Goal: Submit feedback/report problem: Submit feedback/report problem

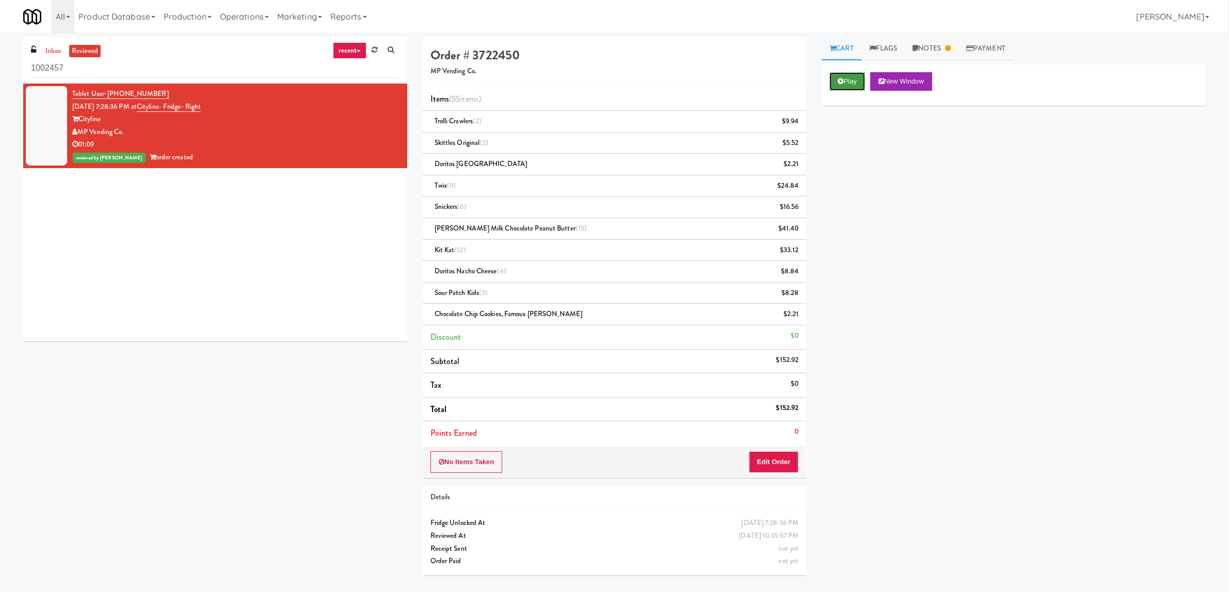
click at [836, 86] on button "Play" at bounding box center [847, 81] width 36 height 19
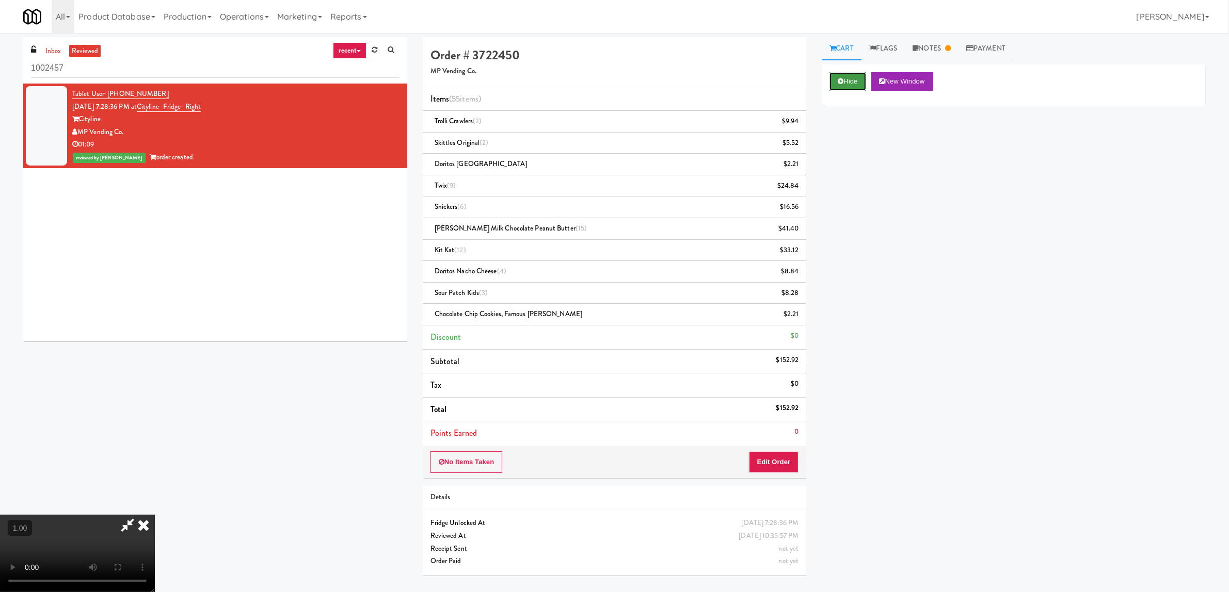
click at [858, 88] on button "Hide" at bounding box center [847, 81] width 36 height 19
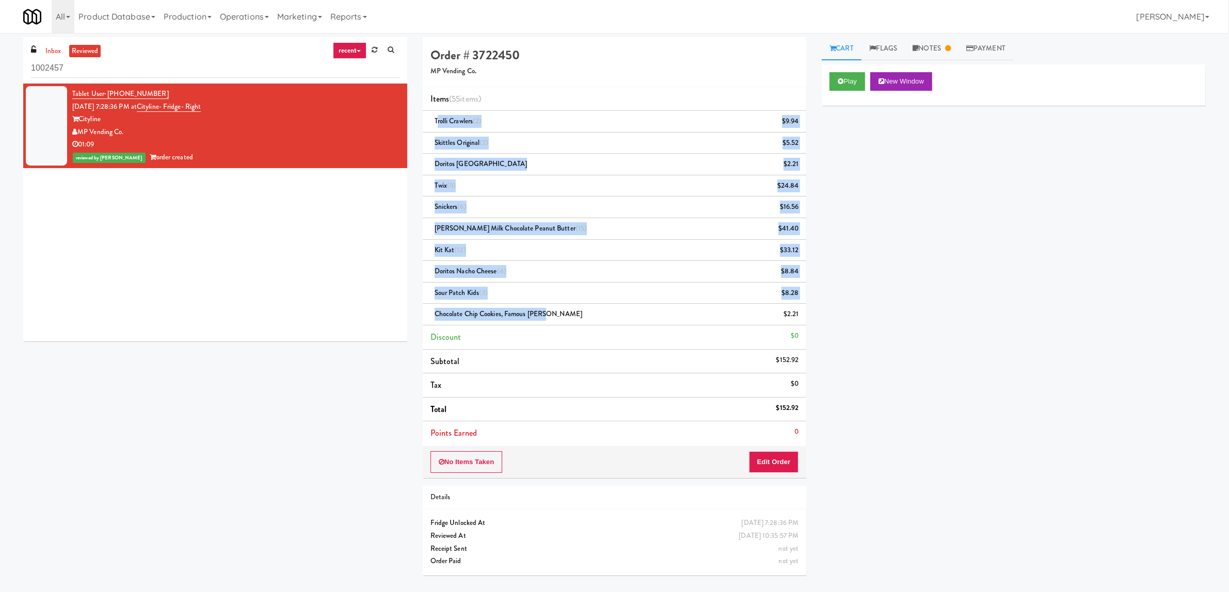
drag, startPoint x: 436, startPoint y: 123, endPoint x: 600, endPoint y: 323, distance: 258.1
click at [600, 323] on ul "Items (55 items ) Trolli Crawlers (2) $9.94 Skittles Original (2) $5.52 Doritos…" at bounding box center [615, 266] width 384 height 358
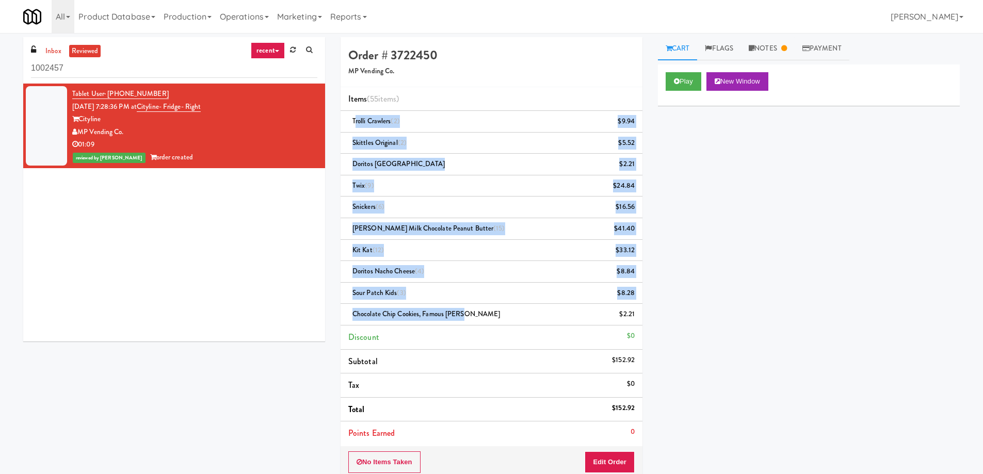
click at [447, 179] on li "Twix (9) $24.84" at bounding box center [492, 186] width 302 height 22
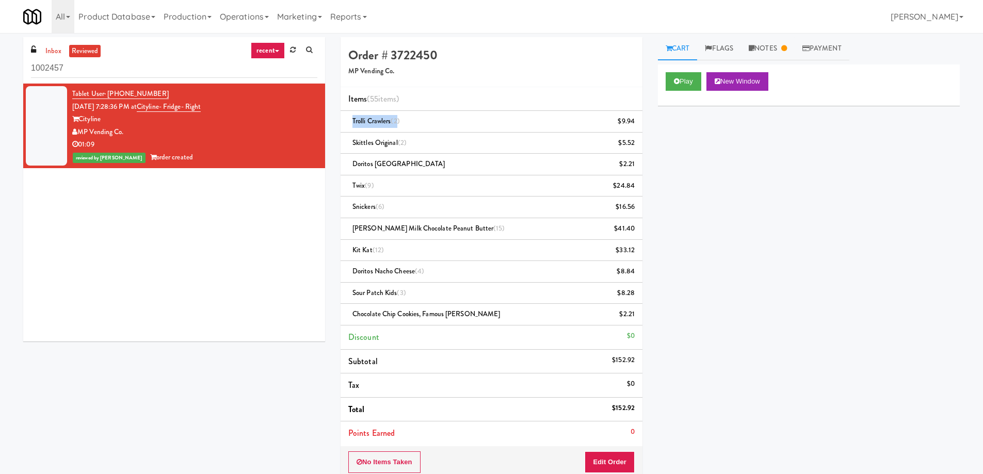
drag, startPoint x: 351, startPoint y: 120, endPoint x: 400, endPoint y: 125, distance: 48.7
click at [400, 125] on div "Trolli Crawlers (2) $9.94" at bounding box center [491, 121] width 286 height 13
drag, startPoint x: 352, startPoint y: 143, endPoint x: 413, endPoint y: 143, distance: 61.4
click at [413, 143] on div "Skittles Original (2) $5.52" at bounding box center [491, 143] width 286 height 13
drag, startPoint x: 352, startPoint y: 120, endPoint x: 413, endPoint y: 123, distance: 60.5
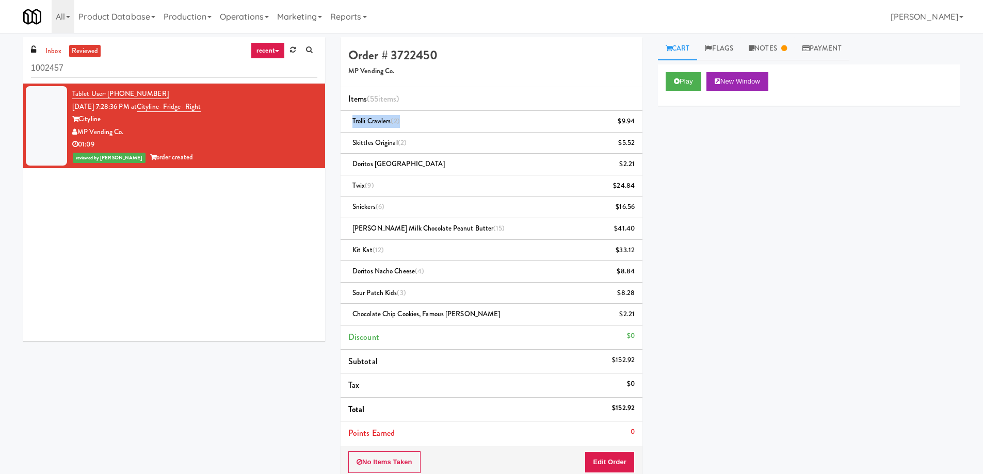
click at [413, 123] on div "Trolli Crawlers (2) $9.94" at bounding box center [491, 121] width 286 height 13
drag, startPoint x: 348, startPoint y: 142, endPoint x: 424, endPoint y: 151, distance: 76.9
click at [424, 151] on li "Skittles Original (2) $5.52" at bounding box center [492, 144] width 302 height 22
drag, startPoint x: 354, startPoint y: 160, endPoint x: 442, endPoint y: 170, distance: 88.2
click at [442, 170] on div "Doritos Cool Ranch $2.21" at bounding box center [491, 164] width 286 height 13
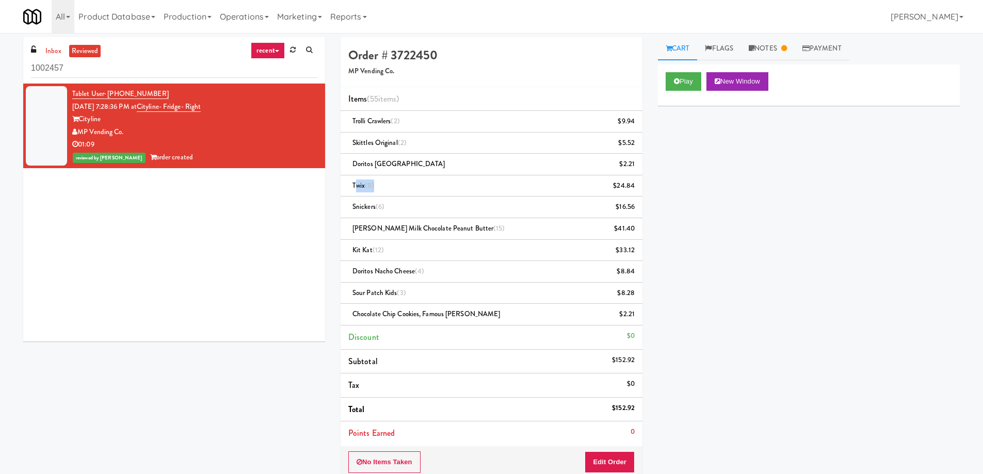
drag, startPoint x: 355, startPoint y: 191, endPoint x: 385, endPoint y: 207, distance: 34.2
click at [402, 192] on li "Twix (9) $24.84" at bounding box center [492, 186] width 302 height 22
drag, startPoint x: 361, startPoint y: 204, endPoint x: 400, endPoint y: 216, distance: 41.0
click at [395, 209] on div "Snickers (6) $16.56" at bounding box center [491, 207] width 286 height 13
drag, startPoint x: 428, startPoint y: 235, endPoint x: 590, endPoint y: 272, distance: 166.3
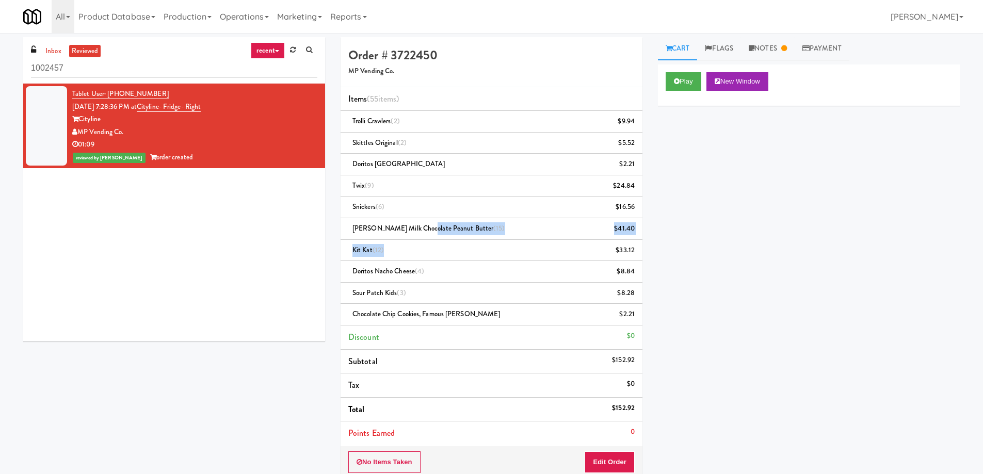
click at [590, 272] on ul "Items (55 items ) Trolli Crawlers (2) $9.94 Skittles Original (2) $5.52 Doritos…" at bounding box center [492, 266] width 302 height 358
drag, startPoint x: 691, startPoint y: 83, endPoint x: 701, endPoint y: 88, distance: 11.3
click at [694, 84] on button "Play" at bounding box center [684, 81] width 36 height 19
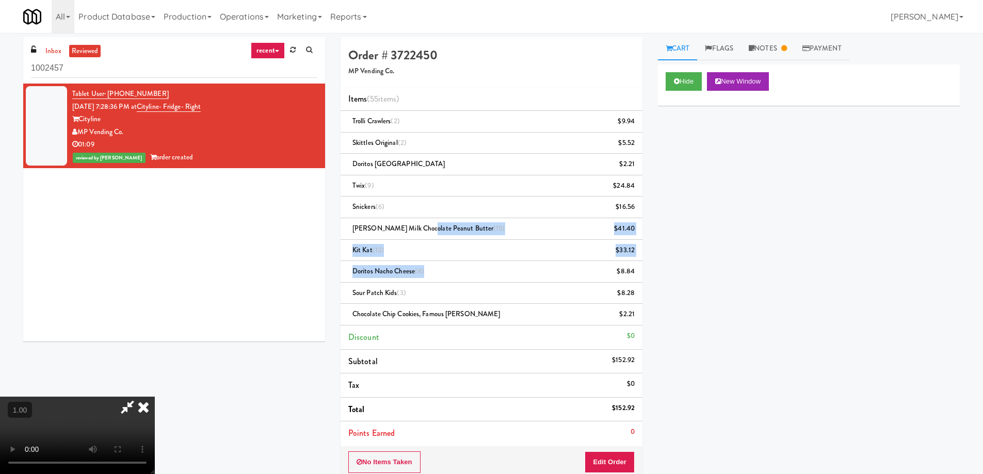
click at [155, 397] on video at bounding box center [77, 435] width 155 height 77
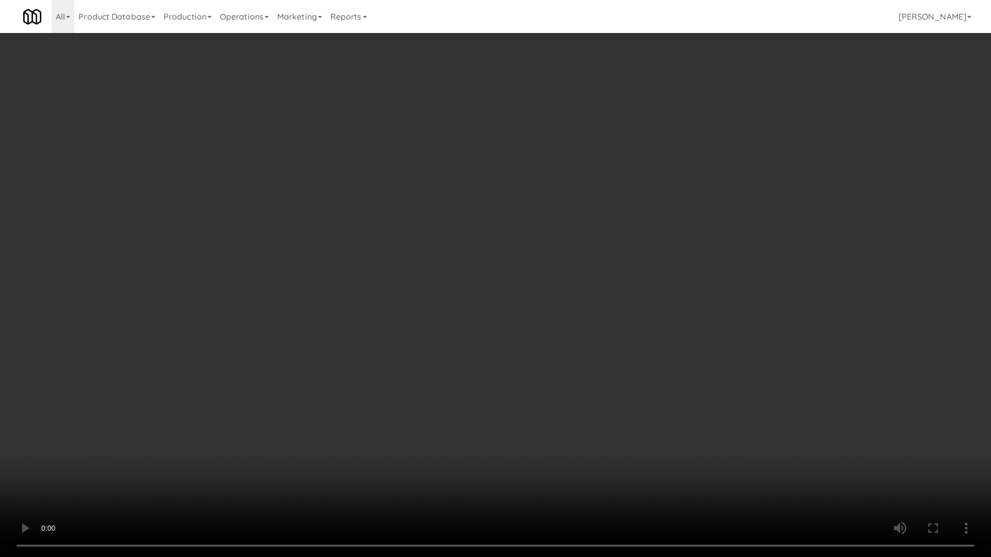
click at [259, 313] on video at bounding box center [495, 278] width 991 height 557
click at [251, 314] on video at bounding box center [495, 278] width 991 height 557
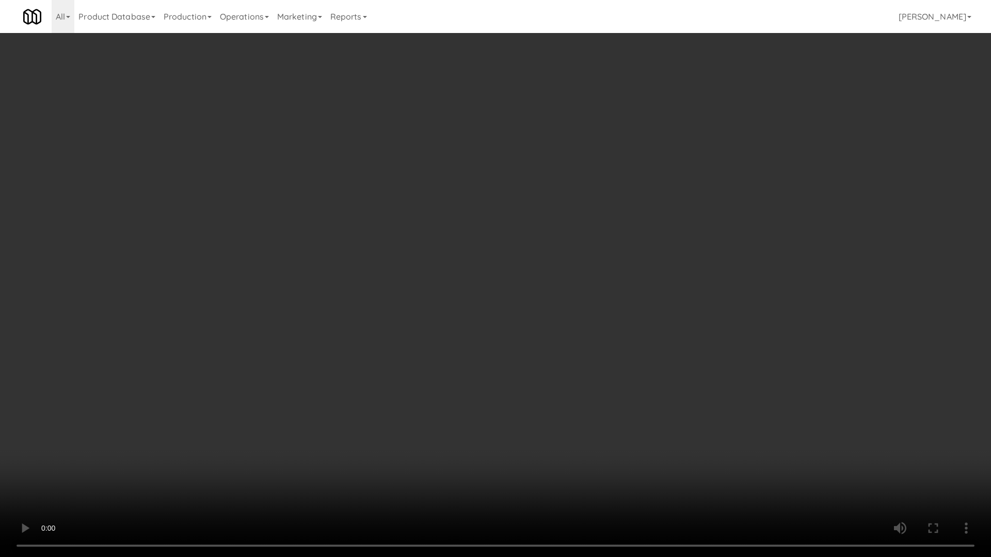
click at [322, 311] on video at bounding box center [495, 278] width 991 height 557
click at [323, 311] on video at bounding box center [495, 278] width 991 height 557
click at [580, 251] on video at bounding box center [495, 278] width 991 height 557
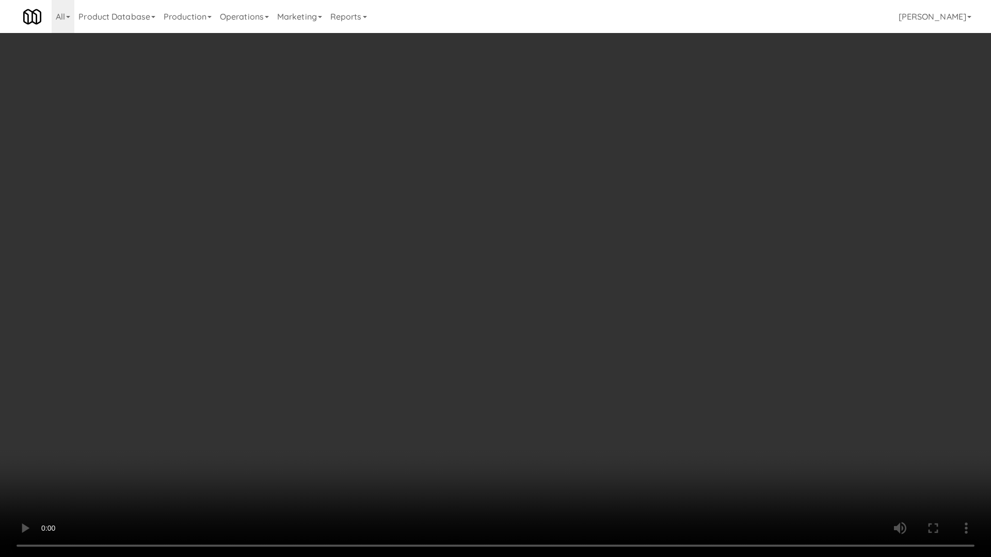
click at [497, 243] on video at bounding box center [495, 278] width 991 height 557
click at [383, 138] on video at bounding box center [495, 278] width 991 height 557
click at [385, 215] on video at bounding box center [495, 278] width 991 height 557
click at [416, 220] on video at bounding box center [495, 278] width 991 height 557
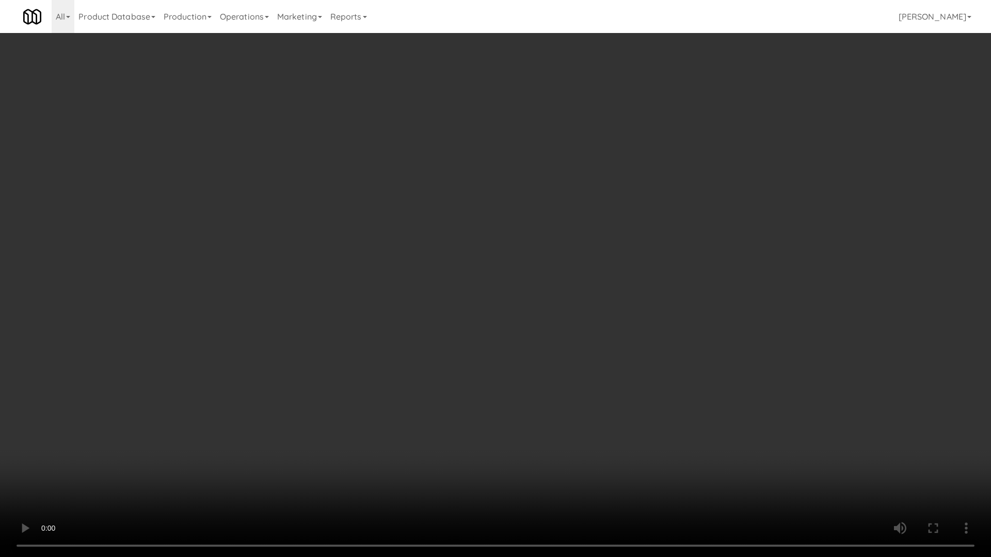
click at [510, 266] on video at bounding box center [495, 278] width 991 height 557
click at [441, 307] on video at bounding box center [495, 278] width 991 height 557
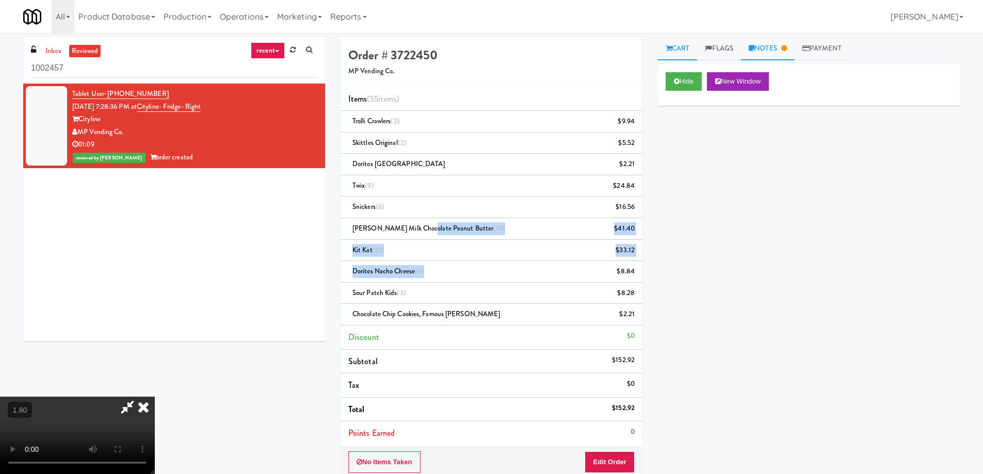
drag, startPoint x: 780, startPoint y: 53, endPoint x: 785, endPoint y: 55, distance: 5.6
click at [781, 53] on link "Notes" at bounding box center [768, 48] width 54 height 23
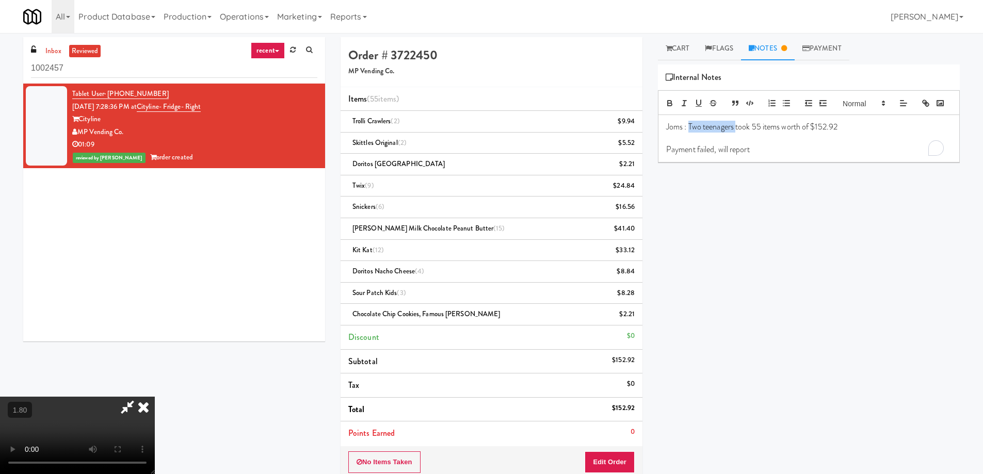
drag, startPoint x: 690, startPoint y: 144, endPoint x: 737, endPoint y: 144, distance: 47.5
click at [737, 133] on p "Joms : Two teenagers took 55 items worth of $152.92" at bounding box center [808, 126] width 285 height 11
click at [736, 144] on p "To enrich screen reader interactions, please activate Accessibility in Grammarl…" at bounding box center [808, 138] width 285 height 11
drag, startPoint x: 688, startPoint y: 146, endPoint x: 747, endPoint y: 144, distance: 58.8
click at [730, 133] on p "Joms : Two teenagers took 55 items worth of $152.92" at bounding box center [808, 126] width 285 height 11
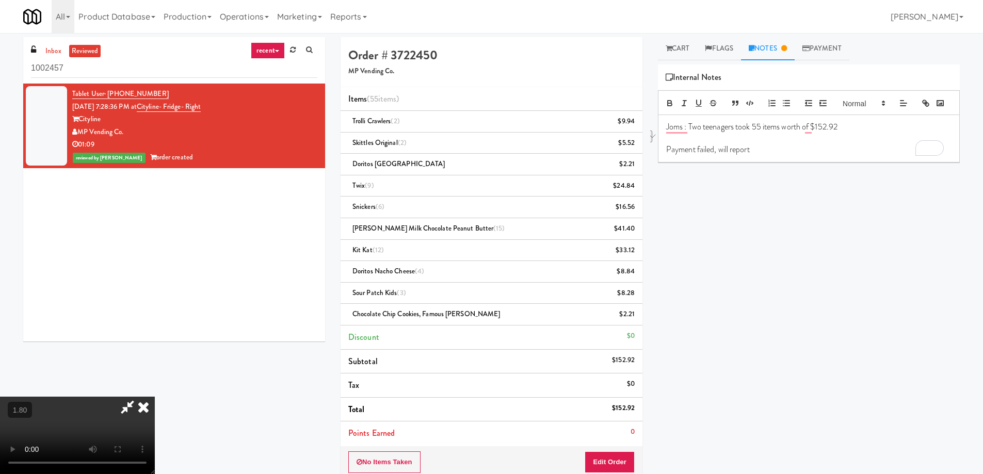
click at [155, 397] on icon at bounding box center [143, 407] width 23 height 21
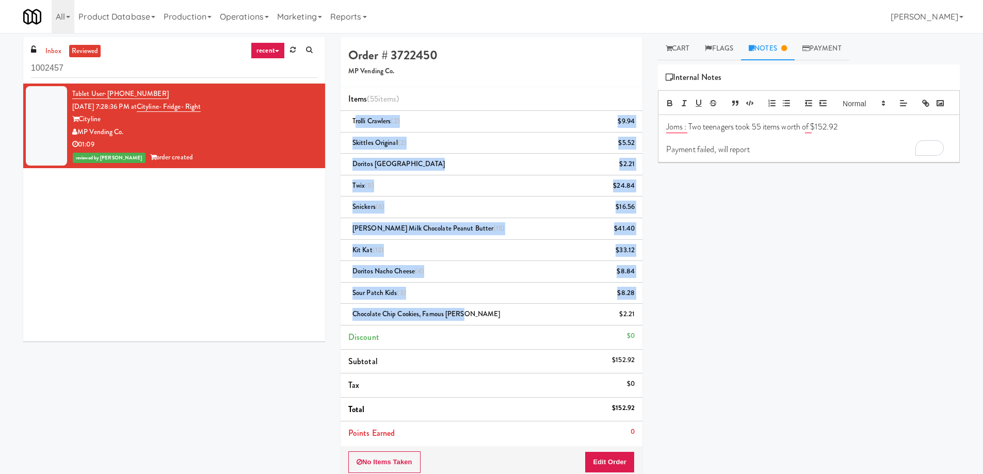
drag, startPoint x: 354, startPoint y: 118, endPoint x: 487, endPoint y: 313, distance: 235.9
click at [487, 313] on ul "Items (55 items ) Trolli Crawlers (2) $9.94 Skittles Original (2) $5.52 Doritos…" at bounding box center [492, 266] width 302 height 358
click at [467, 214] on li "Snickers (6) $16.56" at bounding box center [492, 208] width 302 height 22
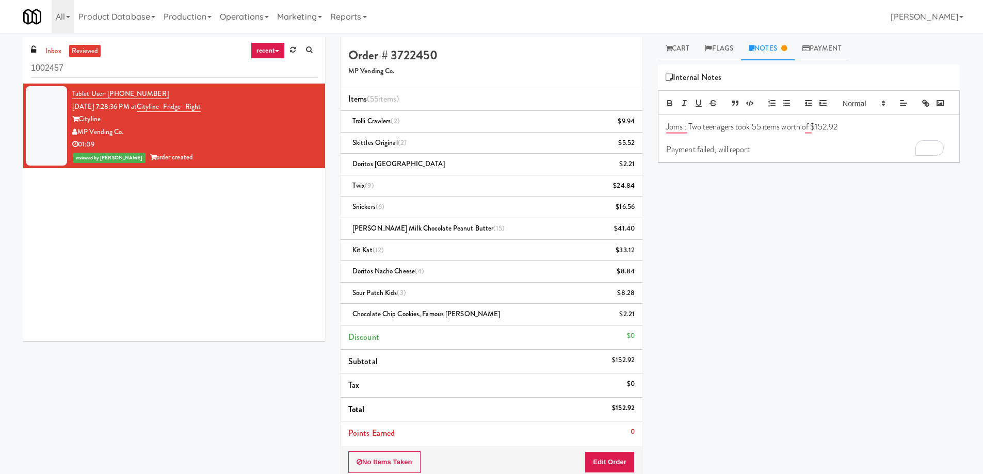
drag, startPoint x: 350, startPoint y: 119, endPoint x: 470, endPoint y: 327, distance: 239.2
click at [470, 327] on ul "Items (55 items ) Trolli Crawlers (2) $9.94 Skittles Original (2) $5.52 Doritos…" at bounding box center [492, 266] width 302 height 358
click at [502, 217] on li "Snickers (6) $16.56" at bounding box center [492, 208] width 302 height 22
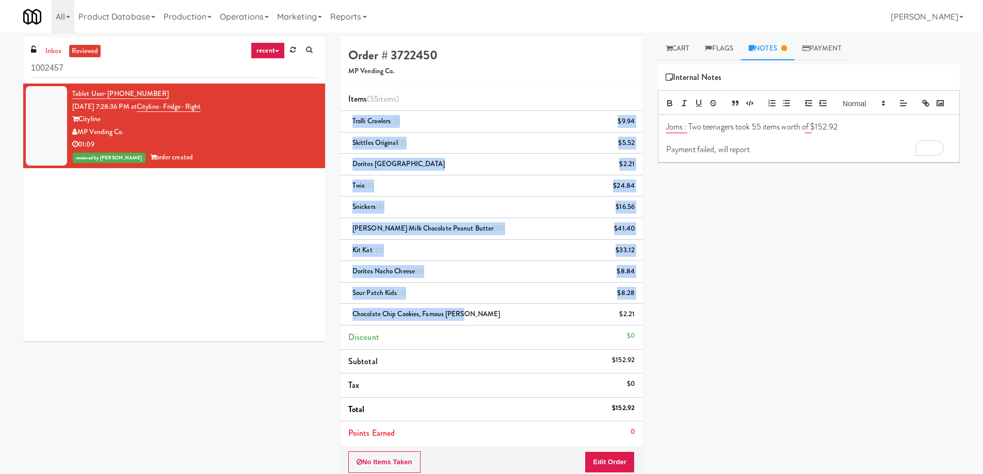
drag, startPoint x: 352, startPoint y: 122, endPoint x: 475, endPoint y: 305, distance: 220.3
click at [475, 305] on ul "Items (55 items ) Trolli Crawlers (2) $9.94 Skittles Original (2) $5.52 Doritos…" at bounding box center [492, 266] width 302 height 358
click at [465, 295] on div "Sour Patch Kids (3) $8.28" at bounding box center [491, 293] width 286 height 13
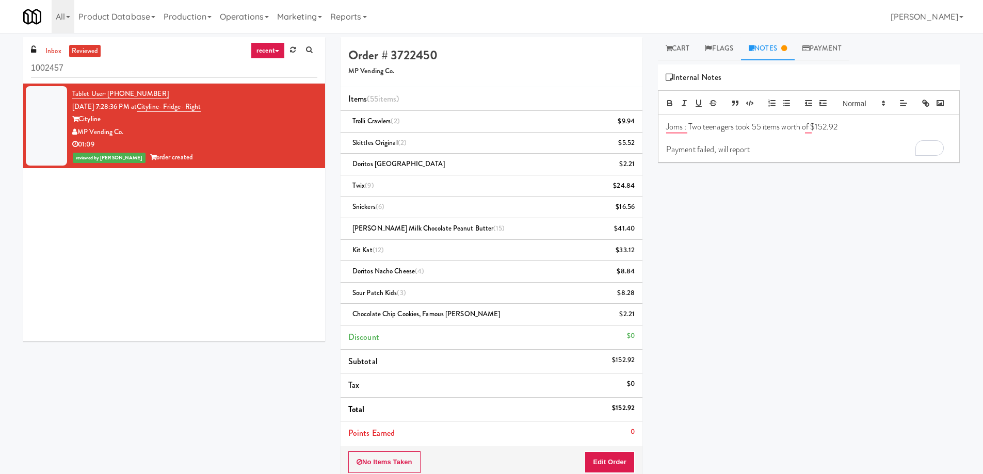
click at [736, 155] on p "Payment failed, will report" at bounding box center [808, 149] width 285 height 11
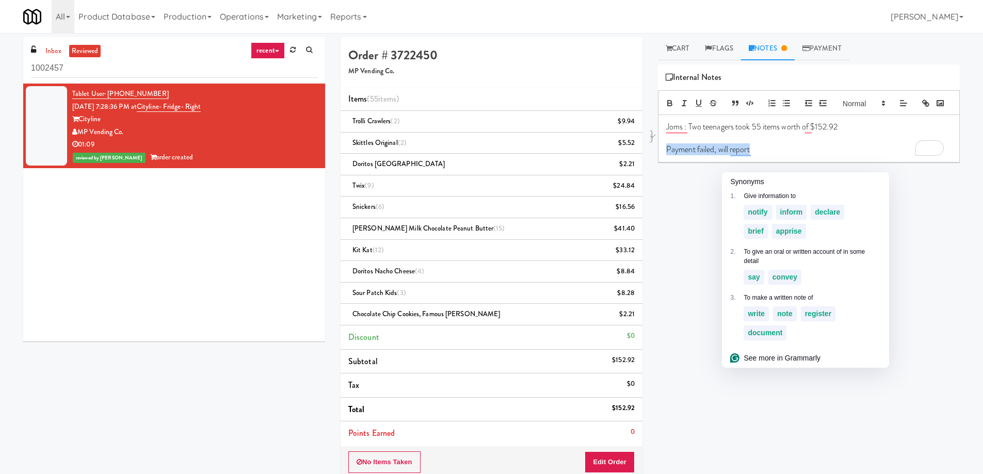
click at [698, 155] on p "Payment failed, will report" at bounding box center [808, 149] width 285 height 11
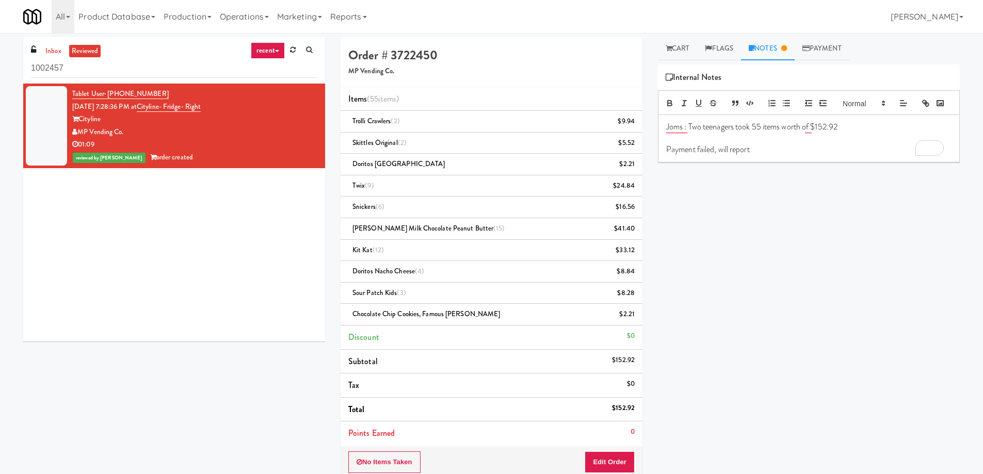
click at [696, 155] on p "Payment failed, will report" at bounding box center [808, 149] width 285 height 11
click at [742, 155] on p "Payment failed, will report" at bounding box center [808, 149] width 285 height 11
drag, startPoint x: 691, startPoint y: 143, endPoint x: 804, endPoint y: 143, distance: 112.5
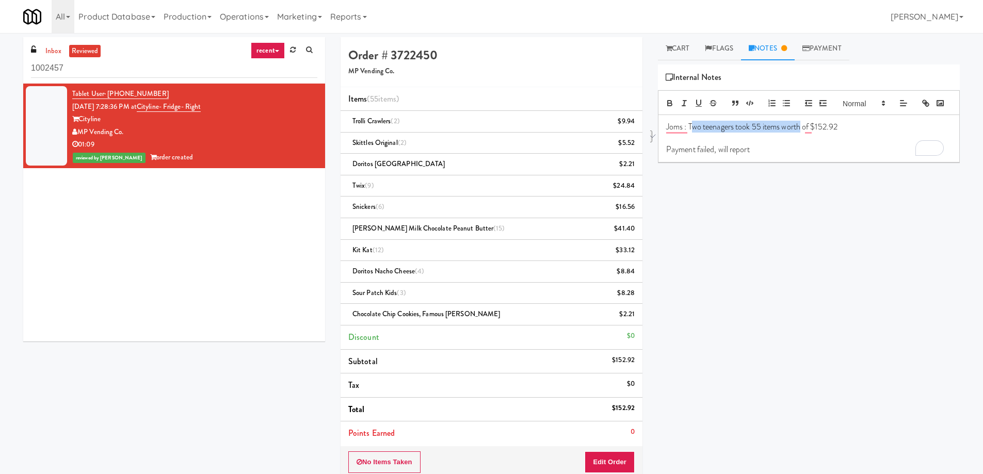
click at [804, 133] on p "Joms : Two teenagers took 55 items worth of $152.92" at bounding box center [808, 126] width 285 height 11
click at [762, 144] on p "To enrich screen reader interactions, please activate Accessibility in Grammarl…" at bounding box center [808, 138] width 285 height 11
click at [851, 144] on p "To enrich screen reader interactions, please activate Accessibility in Grammarl…" at bounding box center [808, 138] width 285 height 11
click at [853, 133] on p "Joms : Two teenagers took 55 items worth of $152.92" at bounding box center [808, 126] width 285 height 11
click at [899, 155] on p "To enrich screen reader interactions, please activate Accessibility in Grammarl…" at bounding box center [808, 149] width 285 height 11
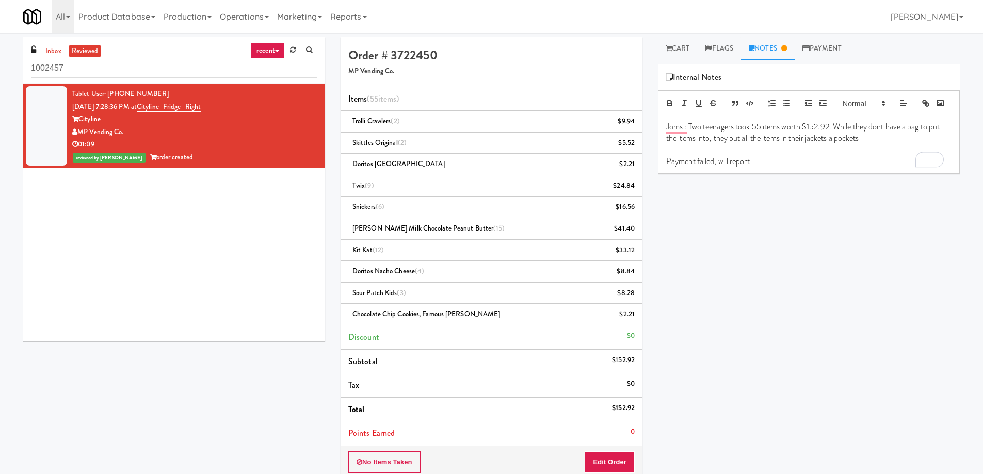
click at [898, 144] on p "Joms : Two teenagers took 55 items worth $152.92. While they dont have a bag to…" at bounding box center [808, 132] width 285 height 23
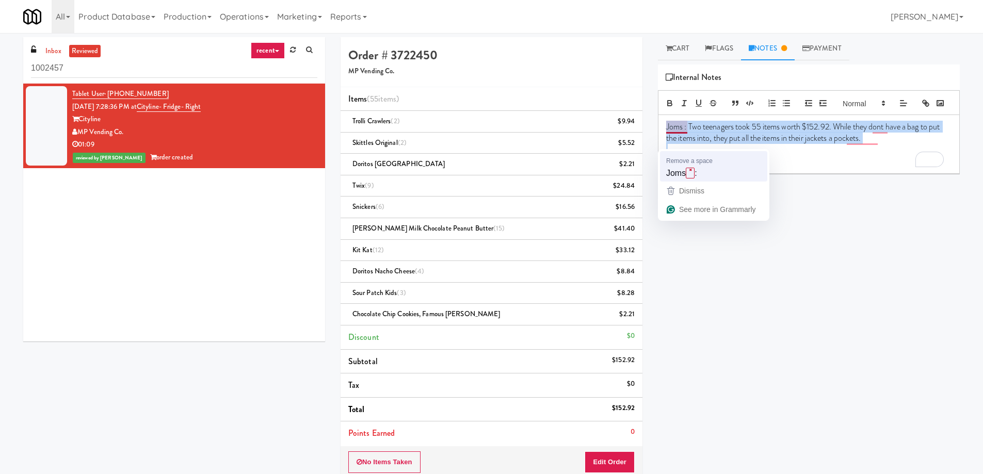
drag, startPoint x: 667, startPoint y: 145, endPoint x: 815, endPoint y: 173, distance: 151.3
click at [756, 171] on html "Okay Okay Select date: previous 2025-Sep next Su Mo Tu We Th Fr Sa 31 1 2 3 4 5…" at bounding box center [491, 237] width 983 height 474
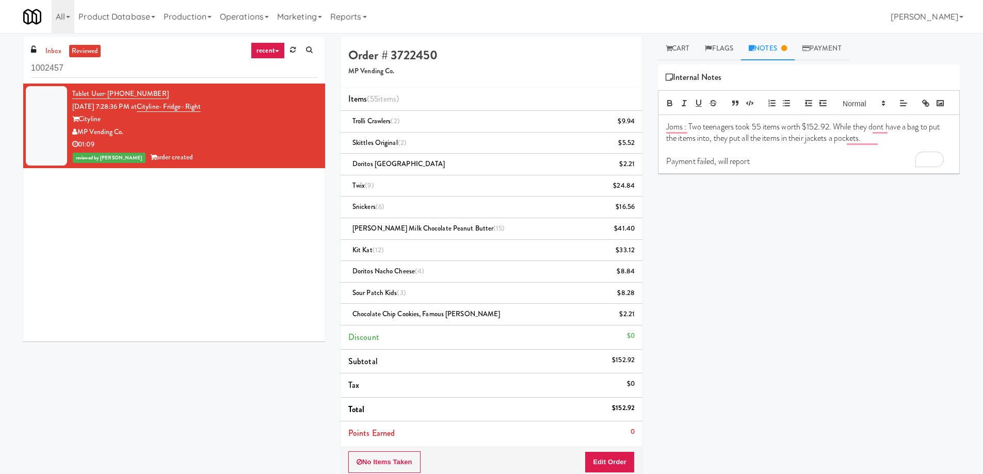
click at [817, 167] on p "Payment failed, will report" at bounding box center [808, 161] width 285 height 11
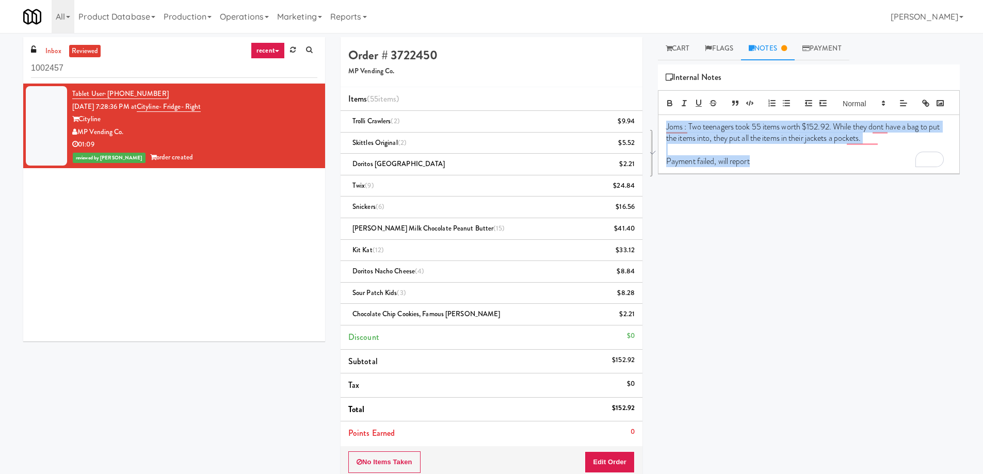
drag, startPoint x: 664, startPoint y: 143, endPoint x: 775, endPoint y: 180, distance: 116.8
click at [775, 174] on div "Joms : Two teenagers took 55 items worth $152.92. While they dont have a bag to…" at bounding box center [808, 144] width 301 height 59
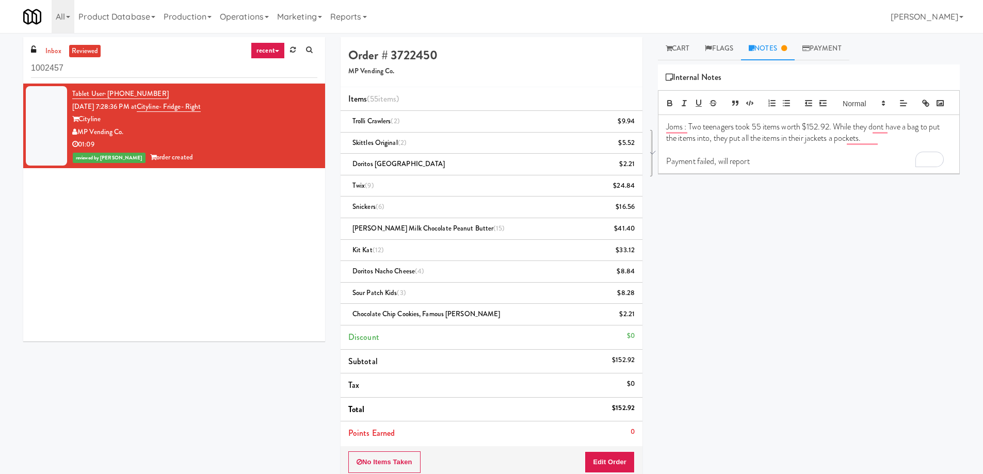
click at [757, 270] on div "Play New Window Primary Flag Clear Flag if unable to determine what was taken o…" at bounding box center [809, 258] width 302 height 387
drag, startPoint x: 879, startPoint y: 142, endPoint x: 899, endPoint y: 140, distance: 20.2
click at [899, 140] on p "Joms : Two teenagers took 55 items worth $152.92. While they dont have a bag to…" at bounding box center [808, 132] width 285 height 23
click at [882, 144] on p "Joms : Two teenagers took 55 items worth $152.92. While they dont have a bag to…" at bounding box center [808, 132] width 285 height 23
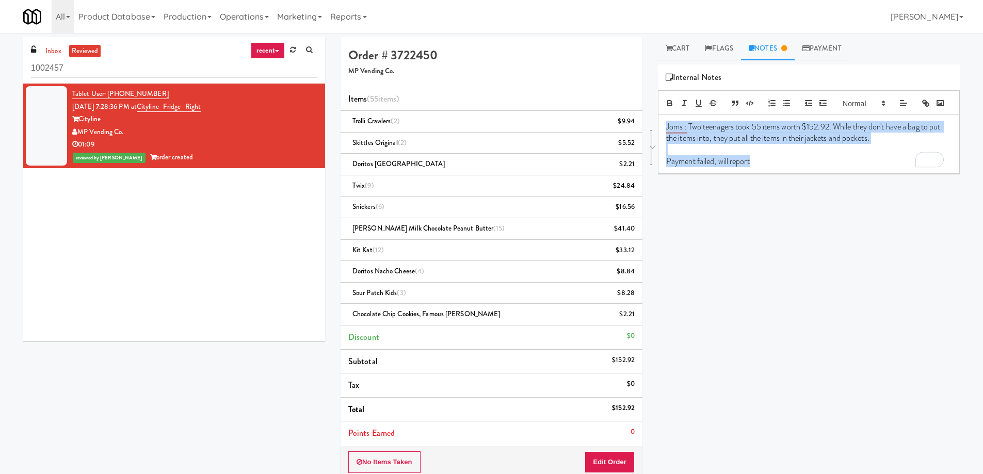
click at [662, 145] on div "Cart Flags Notes Payment Play New Window Primary Flag Clear Flag if unable to d…" at bounding box center [808, 244] width 317 height 414
click at [722, 155] on p "To enrich screen reader interactions, please activate Accessibility in Grammarl…" at bounding box center [808, 149] width 285 height 11
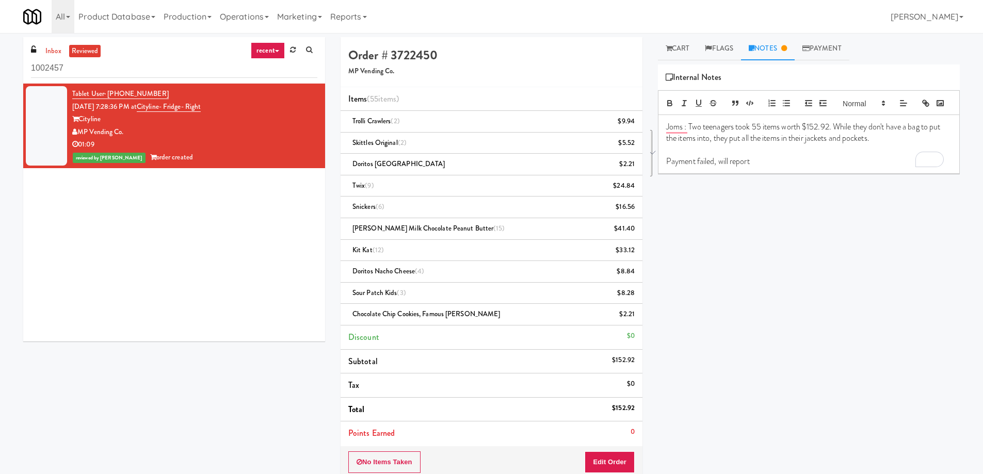
click at [724, 259] on div "Play New Window Primary Flag Clear Flag if unable to determine what was taken o…" at bounding box center [809, 258] width 302 height 387
click at [720, 47] on link "Flags" at bounding box center [719, 48] width 44 height 23
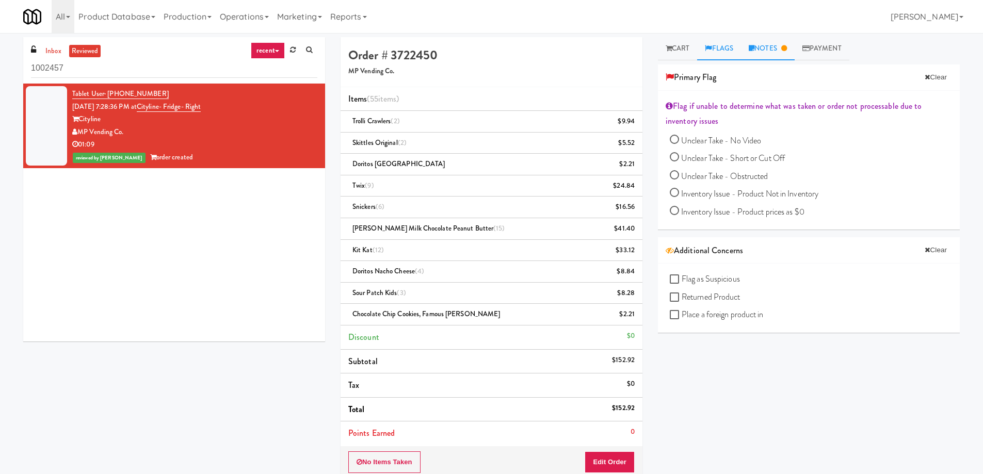
click at [772, 53] on link "Notes" at bounding box center [768, 48] width 54 height 23
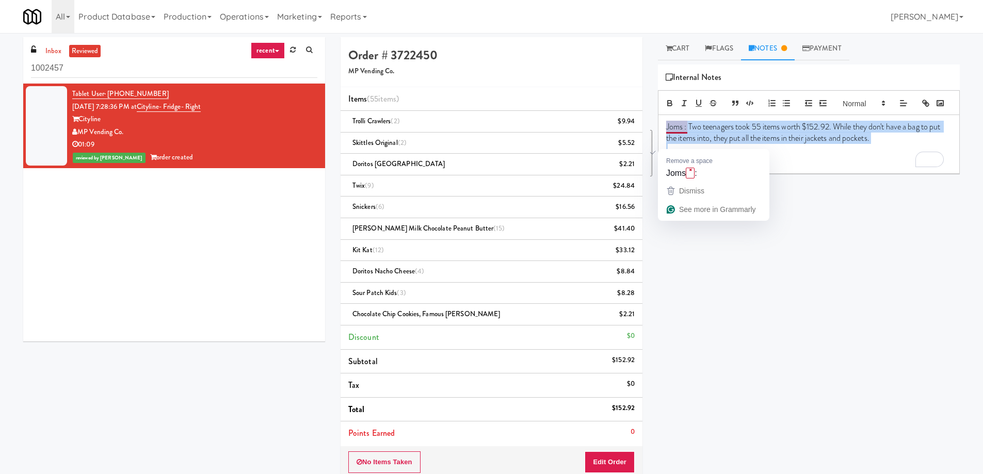
drag, startPoint x: 667, startPoint y: 144, endPoint x: 805, endPoint y: 180, distance: 142.8
click at [785, 174] on div "Joms : Two teenagers took 55 items worth $152.92. While they don't have a bag t…" at bounding box center [808, 144] width 301 height 59
click at [811, 167] on p "Payment failed, will report" at bounding box center [808, 161] width 285 height 11
drag, startPoint x: 666, startPoint y: 141, endPoint x: 804, endPoint y: 201, distance: 150.7
click at [804, 201] on div "Play New Window Primary Flag Clear Flag if unable to determine what was taken o…" at bounding box center [809, 258] width 302 height 387
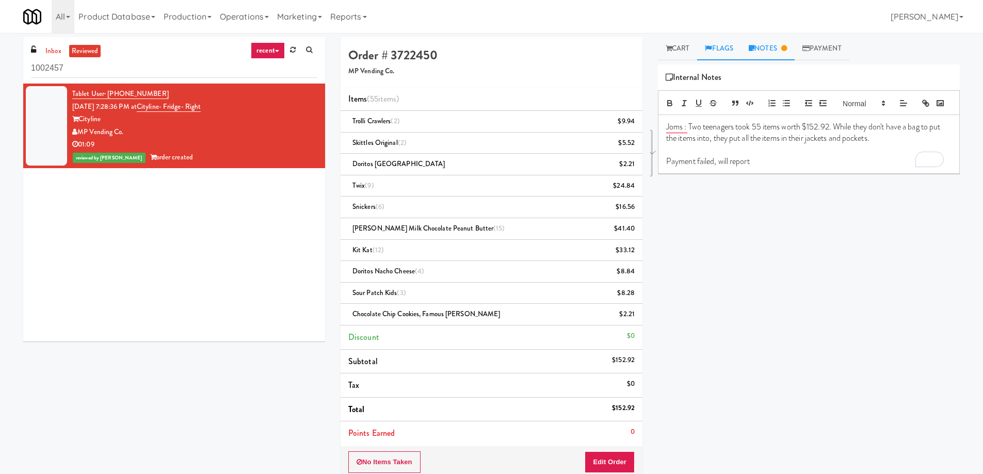
click at [735, 50] on link "Flags" at bounding box center [719, 48] width 44 height 23
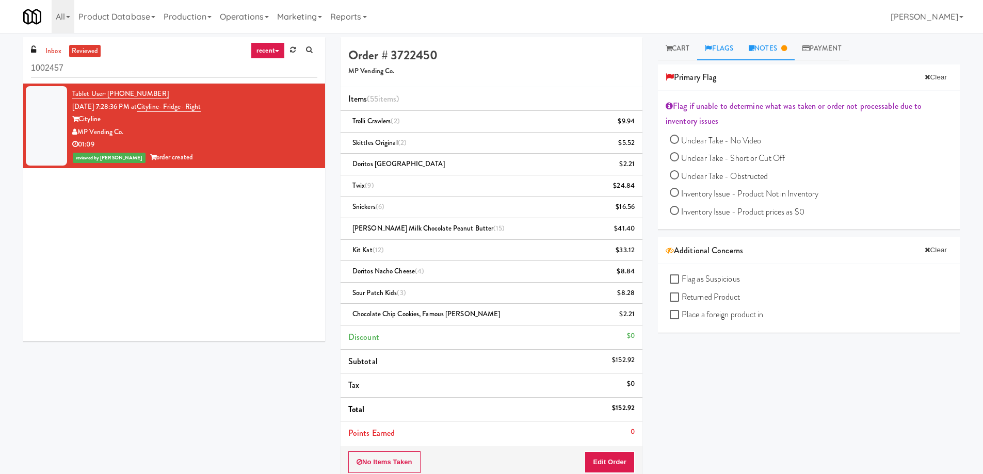
click at [766, 54] on link "Notes" at bounding box center [768, 48] width 54 height 23
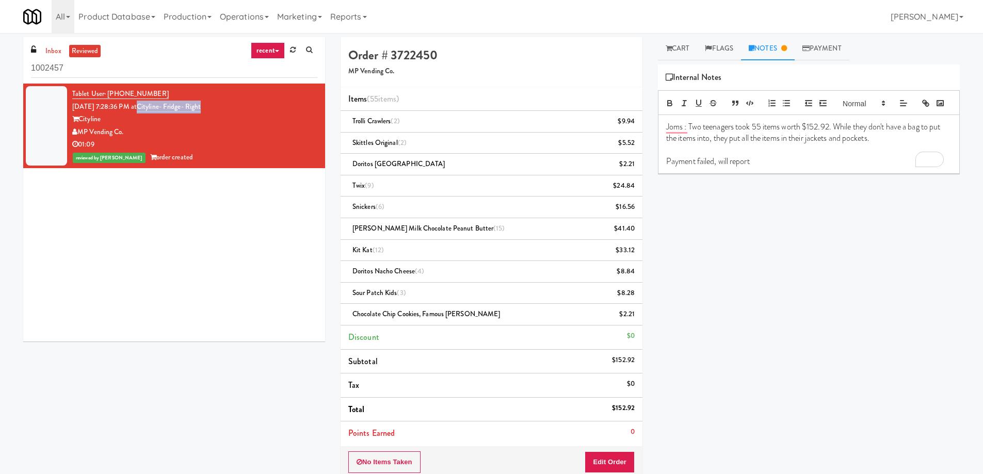
drag, startPoint x: 229, startPoint y: 110, endPoint x: 152, endPoint y: 102, distance: 77.3
click at [152, 102] on div "Tablet User · (206) 507-8420 [DATE] 7:28:36 PM at Cityline- Fridge- Right Cityl…" at bounding box center [194, 126] width 245 height 76
drag, startPoint x: 160, startPoint y: 135, endPoint x: 171, endPoint y: 128, distance: 12.5
click at [164, 134] on div "MP Vending Co." at bounding box center [194, 132] width 245 height 13
click at [404, 58] on h4 "Order # 3722450" at bounding box center [491, 55] width 286 height 13
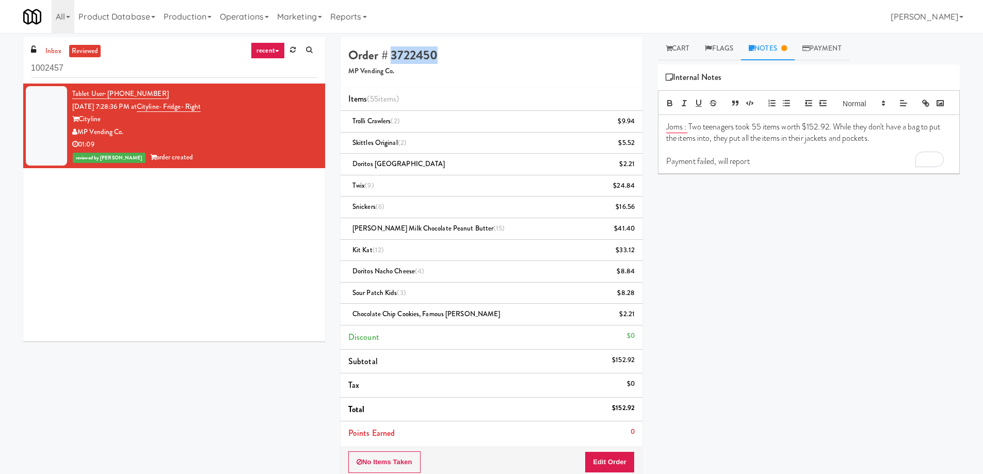
click at [405, 57] on h4 "Order # 3722450" at bounding box center [491, 55] width 286 height 13
click at [406, 55] on h4 "Order # 3722450" at bounding box center [491, 55] width 286 height 13
click at [424, 60] on h4 "Order # 3722450" at bounding box center [491, 55] width 286 height 13
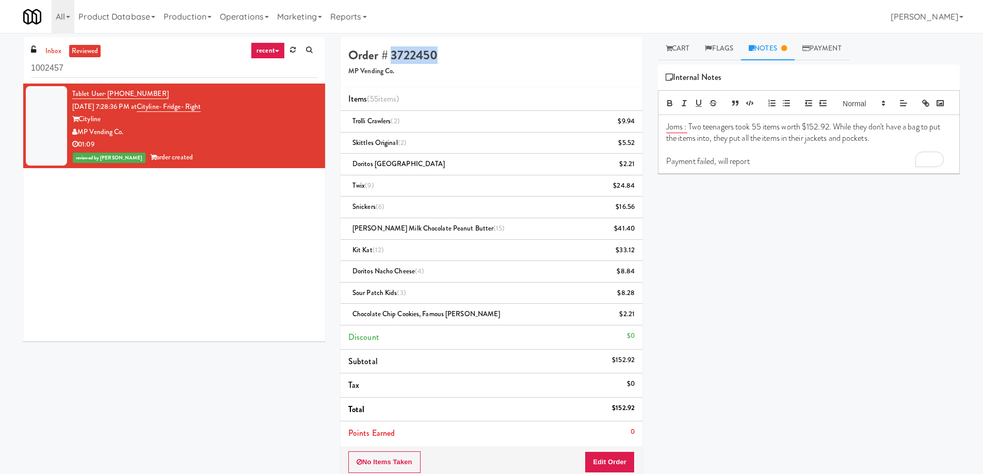
click at [424, 60] on h4 "Order # 3722450" at bounding box center [491, 55] width 286 height 13
click at [423, 54] on h4 "Order # 3722450" at bounding box center [491, 55] width 286 height 13
click at [404, 52] on h4 "Order # 3722450" at bounding box center [491, 55] width 286 height 13
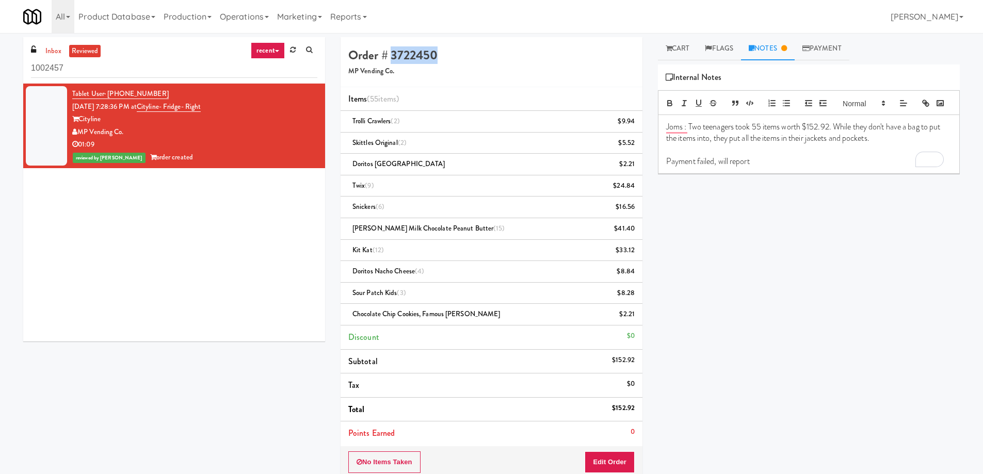
click at [404, 52] on h4 "Order # 3722450" at bounding box center [491, 55] width 286 height 13
click at [430, 50] on h4 "Order # 3722450" at bounding box center [491, 55] width 286 height 13
click at [372, 74] on h5 "MP Vending Co." at bounding box center [491, 72] width 286 height 8
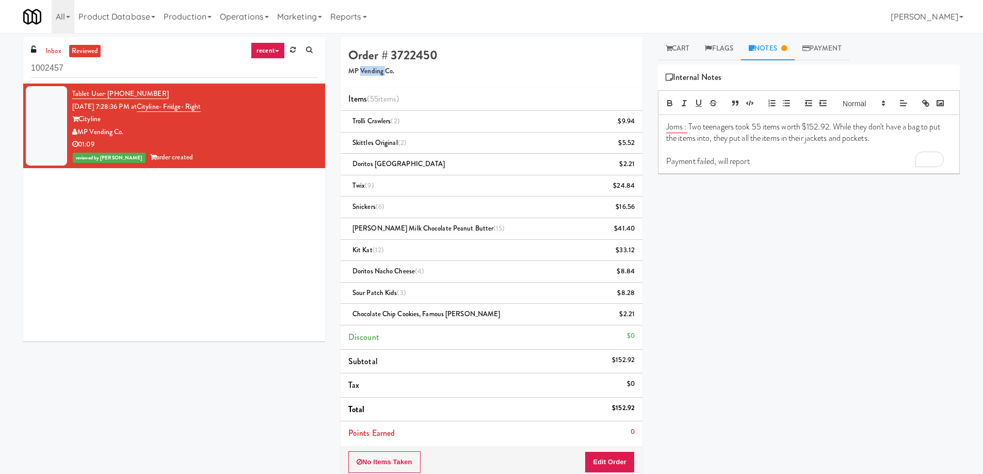
drag, startPoint x: 372, startPoint y: 74, endPoint x: 474, endPoint y: 4, distance: 124.1
click at [373, 74] on h5 "MP Vending Co." at bounding box center [491, 72] width 286 height 8
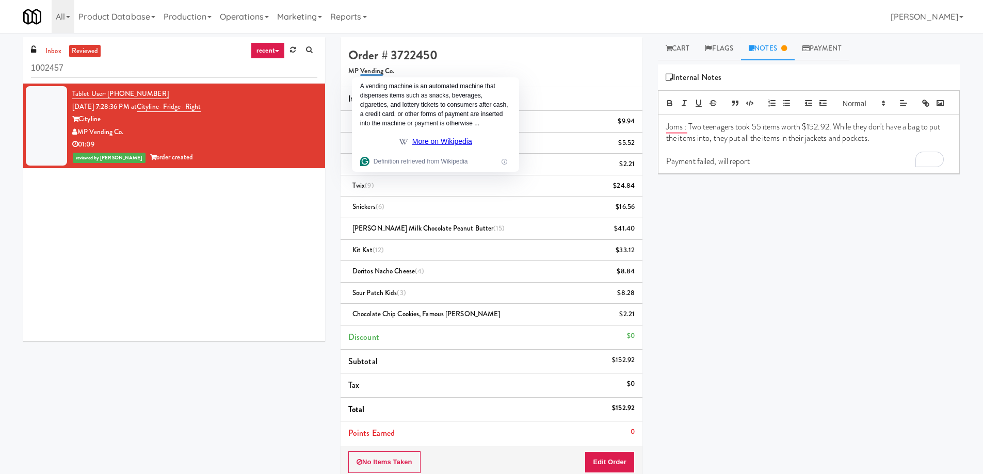
drag, startPoint x: 745, startPoint y: 267, endPoint x: 771, endPoint y: 268, distance: 26.4
click at [745, 267] on div "Play New Window Primary Flag Clear Flag if unable to determine what was taken o…" at bounding box center [809, 258] width 302 height 387
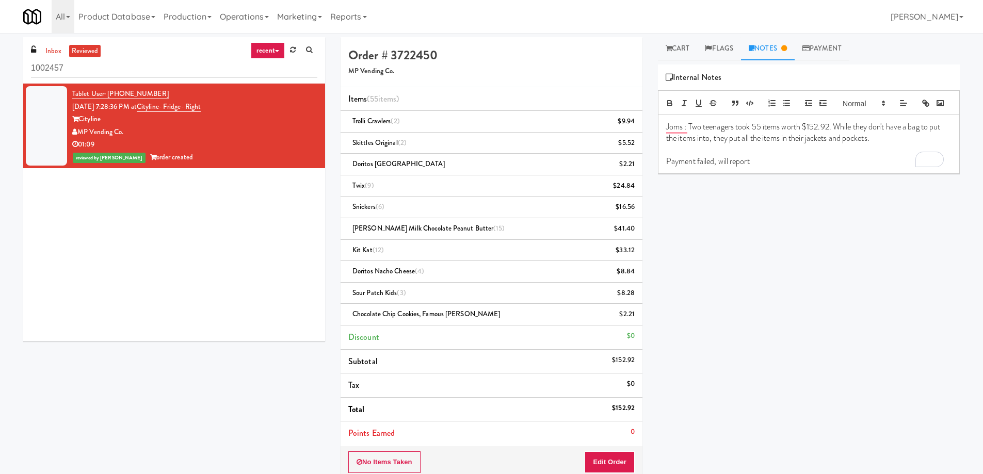
click at [647, 2] on div "All 325 Vending [URL][DOMAIN_NAME] 901 Smrt Mrkt [URL][DOMAIN_NAME] 9518002 [GE…" at bounding box center [491, 16] width 937 height 33
click at [727, 48] on link "Flags" at bounding box center [719, 48] width 44 height 23
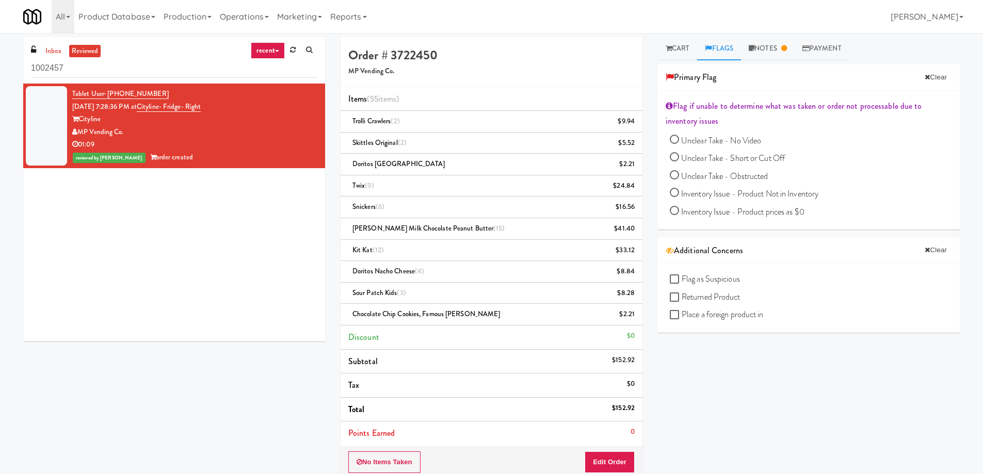
click at [717, 282] on span "Flag as Suspicious" at bounding box center [711, 279] width 58 height 12
click at [682, 282] on input "Flag as Suspicious" at bounding box center [676, 280] width 12 height 8
checkbox input "true"
click at [767, 52] on link "Notes" at bounding box center [778, 48] width 54 height 23
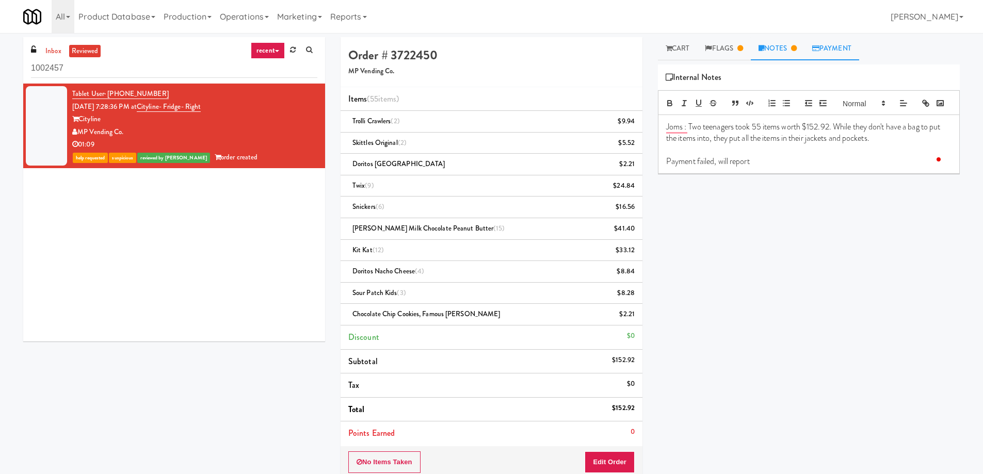
click at [836, 52] on link "Payment" at bounding box center [831, 48] width 55 height 23
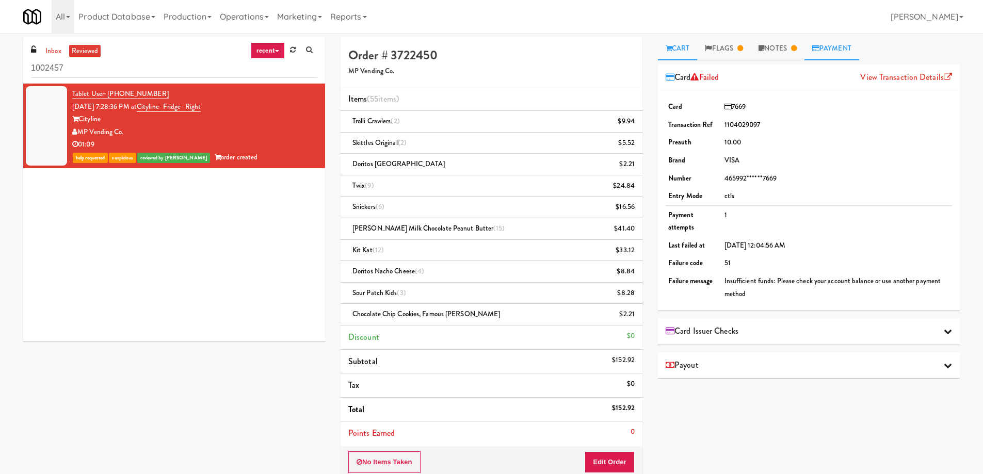
click at [674, 47] on link "Cart" at bounding box center [678, 48] width 40 height 23
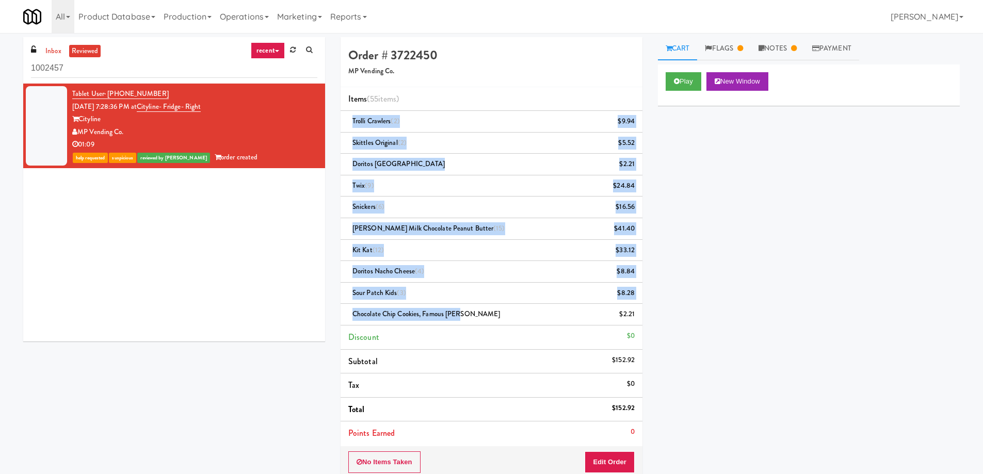
drag, startPoint x: 353, startPoint y: 119, endPoint x: 460, endPoint y: 316, distance: 223.9
click at [460, 316] on ul "Items (55 items ) Trolli Crawlers (2) $9.94 Skittles Original (2) $5.52 Doritos…" at bounding box center [492, 266] width 302 height 358
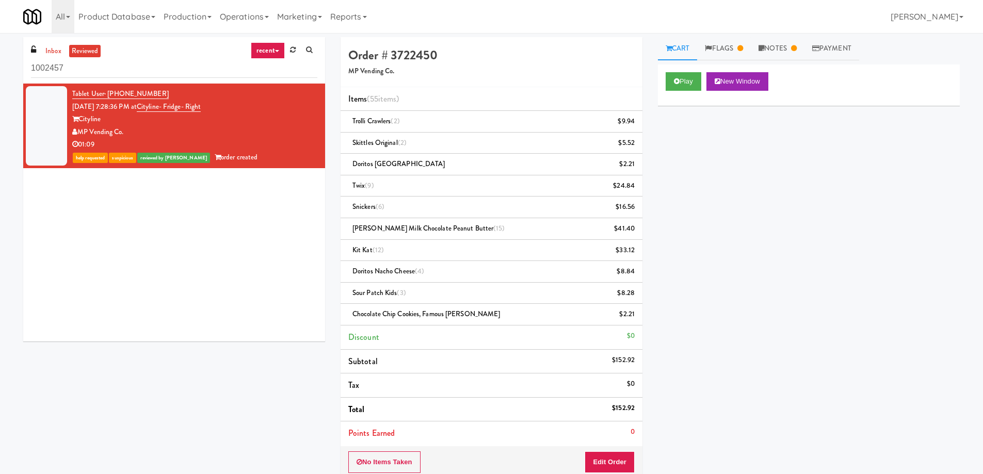
click at [796, 114] on div "Play New Window Primary Flag Clear Flag if unable to determine what was taken o…" at bounding box center [809, 258] width 302 height 387
click at [773, 49] on link "Notes" at bounding box center [778, 48] width 54 height 23
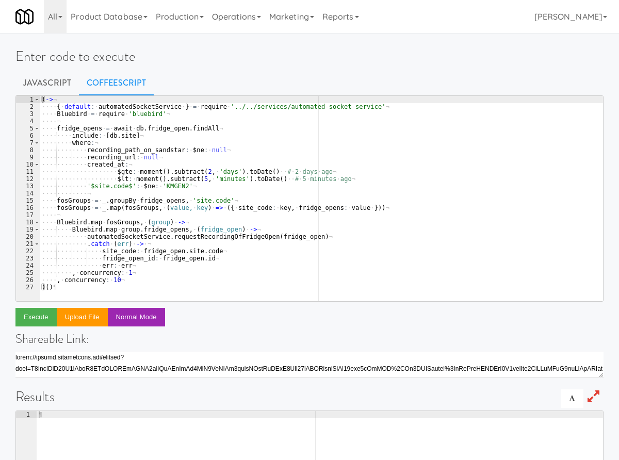
click at [508, 2] on div "All 325 Vending [URL][DOMAIN_NAME] 901 Smrt Mrkt [URL][DOMAIN_NAME] 9518002 [GE…" at bounding box center [309, 16] width 588 height 33
click at [141, 158] on div "( -> ¬ ···· { · default : · automatedSocketService · } · = · require · '../../s…" at bounding box center [321, 206] width 563 height 220
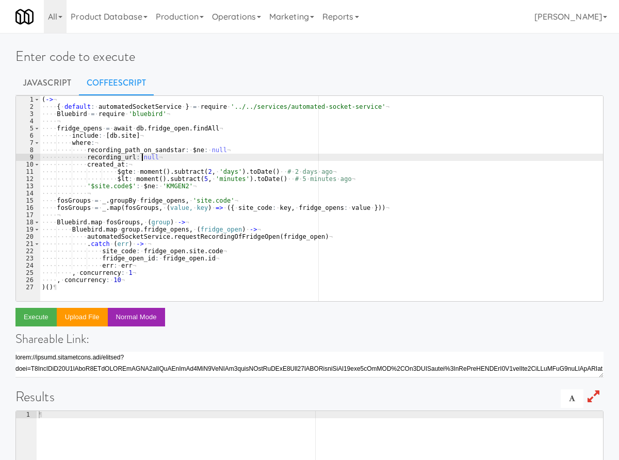
type textarea ", concurrency: 10 )()"
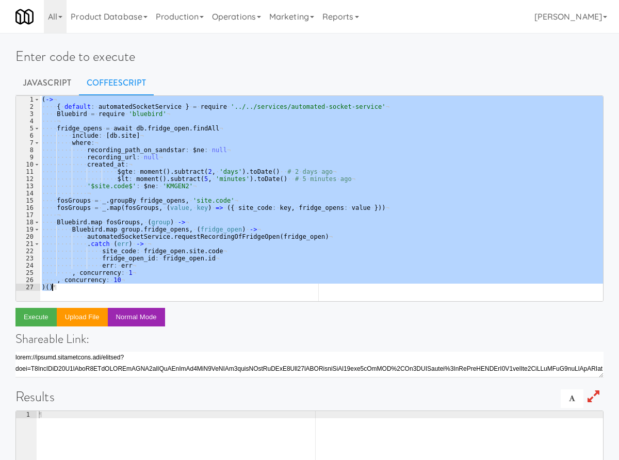
paste textarea
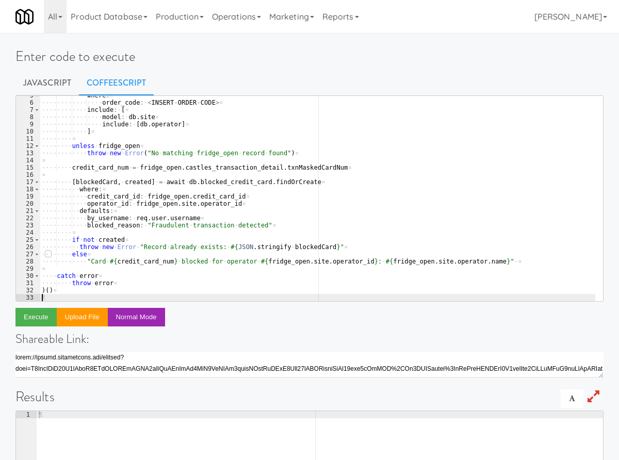
scroll to position [33, 0]
click at [521, 34] on div "Enter code to execute Javascript CoffeeScript 5 6 7 8 9 10 11 12 13 14 15 16 17…" at bounding box center [309, 333] width 619 height 600
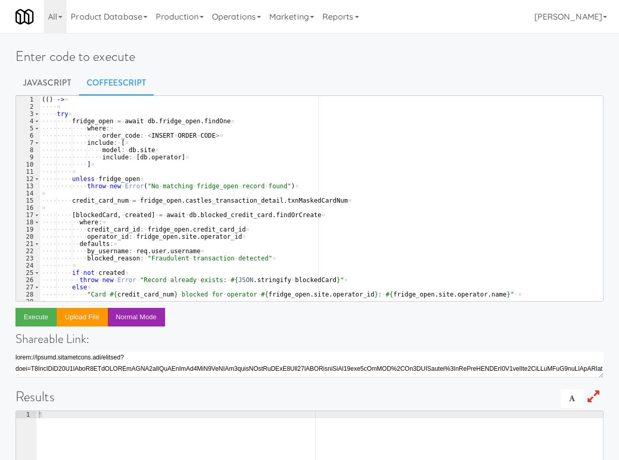
scroll to position [0, 0]
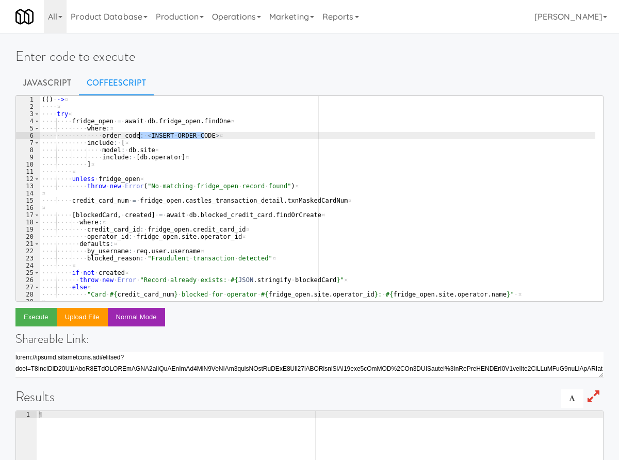
drag, startPoint x: 204, startPoint y: 136, endPoint x: 139, endPoint y: 136, distance: 65.0
click at [139, 136] on div "( ( ) · -> ¤ ···· ¤ ···· try ¤ ···· ···· fridge_open · = · await · db . fridge_…" at bounding box center [318, 206] width 556 height 220
paste textarea "7810890"
type textarea "order_code: 7810890"
drag, startPoint x: 39, startPoint y: 319, endPoint x: 119, endPoint y: 324, distance: 79.6
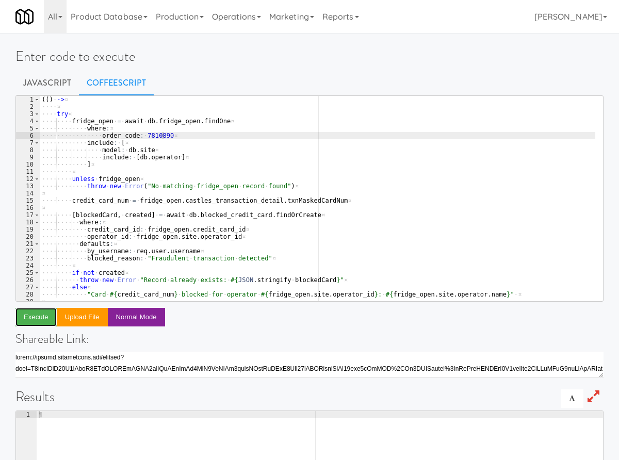
click at [39, 316] on button "Execute" at bounding box center [35, 317] width 41 height 19
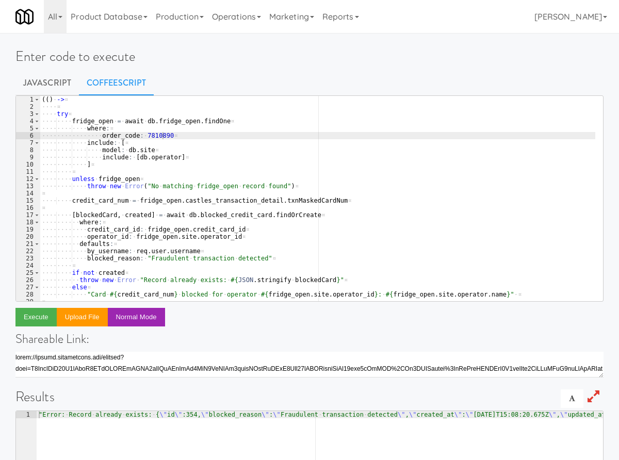
type textarea ""Error: Record already exists: {\"id\":354,\"blocked_reason\":\"Fraudulent tran…"
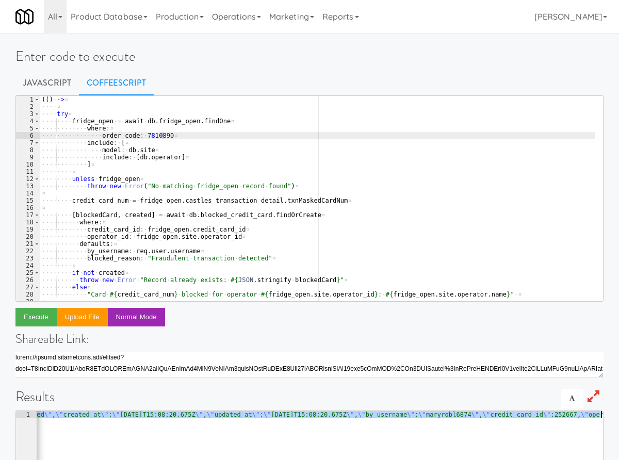
drag, startPoint x: 240, startPoint y: 417, endPoint x: 613, endPoint y: 459, distance: 374.9
click at [619, 460] on html "Okay Okay Select date: previous 2025-Sep next Su Mo Tu We Th Fr Sa 31 1 2 3 4 5…" at bounding box center [309, 230] width 619 height 460
click at [148, 138] on div "( ( ) · -> ¤ ···· ¤ ···· try ¤ ···· ···· fridge_open · = · await · db . fridge_…" at bounding box center [318, 206] width 556 height 220
click at [149, 138] on div "( ( ) · -> ¤ ···· ¤ ···· try ¤ ···· ···· fridge_open · = · await · db . fridge_…" at bounding box center [318, 206] width 556 height 220
paste textarea "5831587"
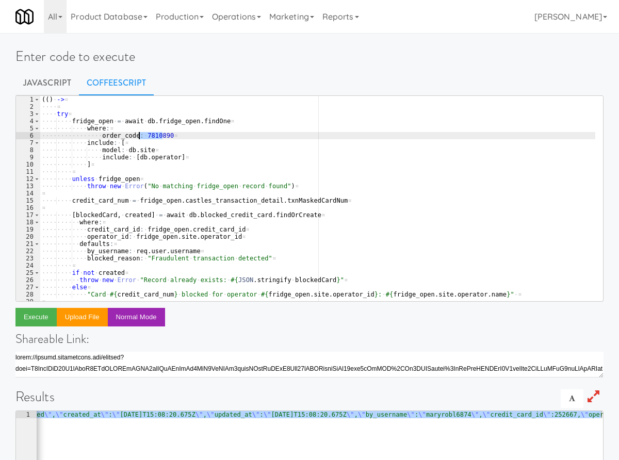
type textarea "order_code: 5831587"
click at [39, 325] on button "Execute" at bounding box center [35, 317] width 41 height 19
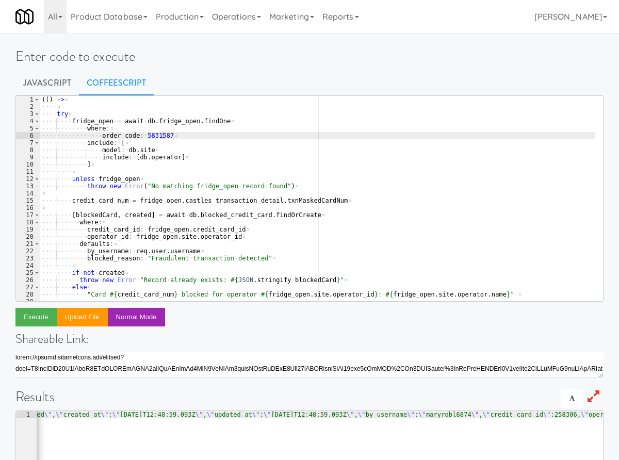
click at [512, 89] on ul "Javascript CoffeeScript" at bounding box center [309, 83] width 588 height 26
